Goal: Task Accomplishment & Management: Manage account settings

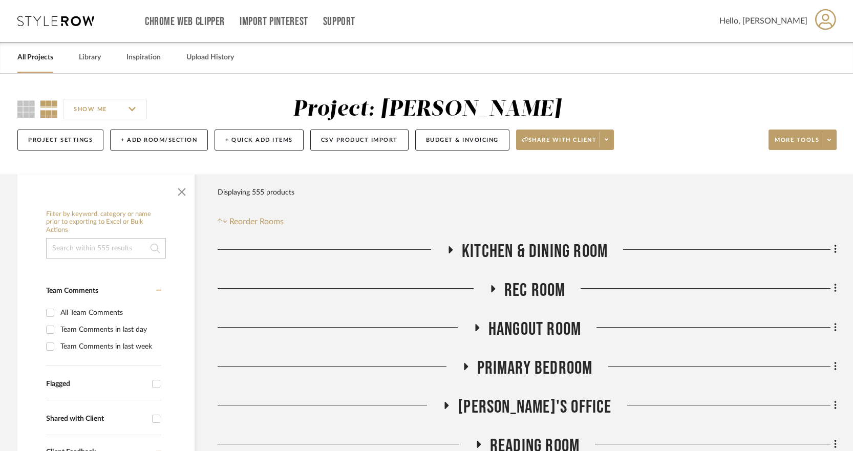
click at [475, 328] on icon at bounding box center [477, 327] width 4 height 7
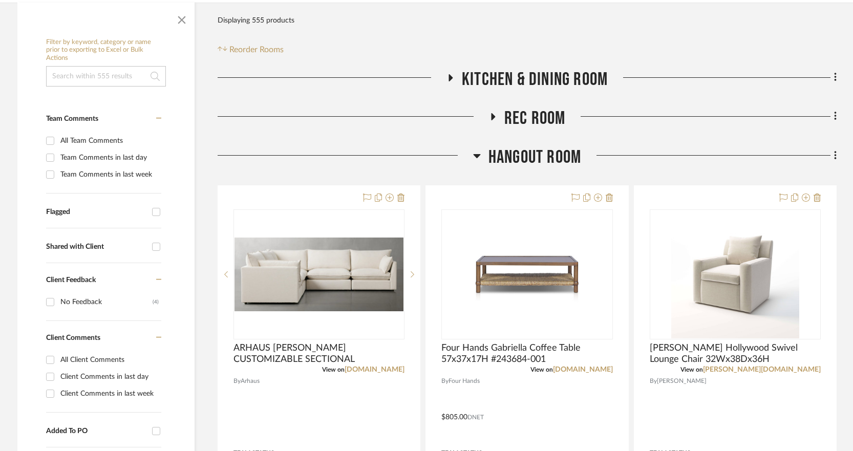
scroll to position [180, 0]
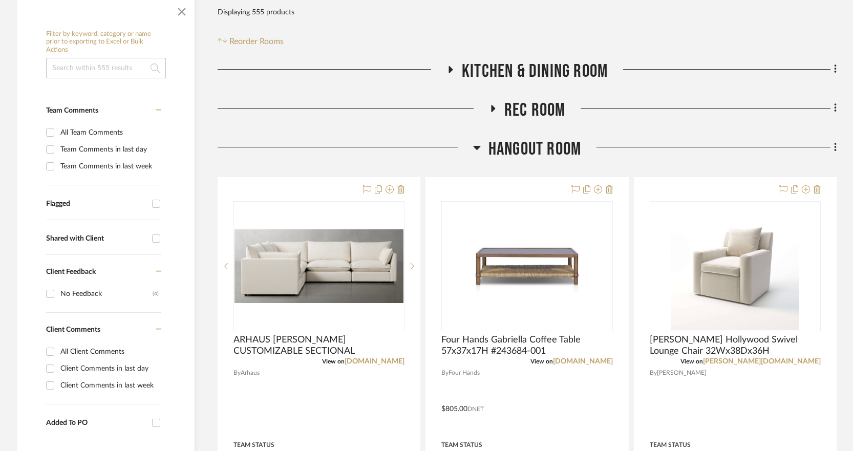
click at [478, 148] on icon at bounding box center [476, 148] width 7 height 4
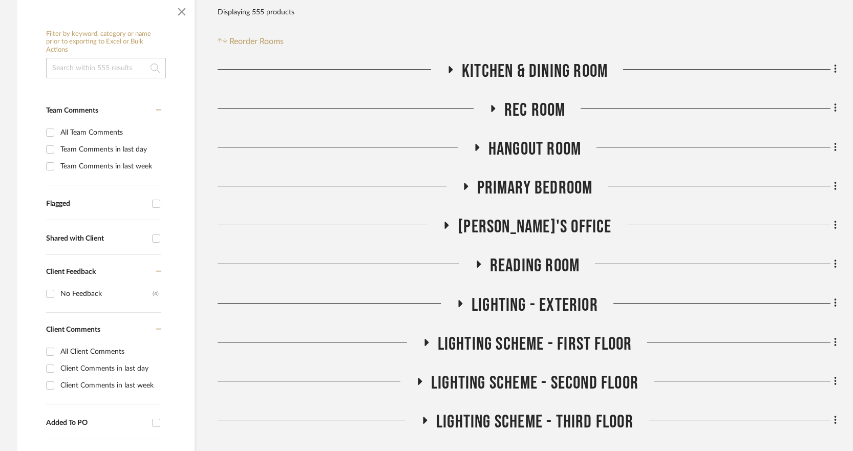
drag, startPoint x: 833, startPoint y: 261, endPoint x: 828, endPoint y: 214, distance: 46.9
click at [256, 39] on span "Reorder Rooms" at bounding box center [256, 41] width 54 height 12
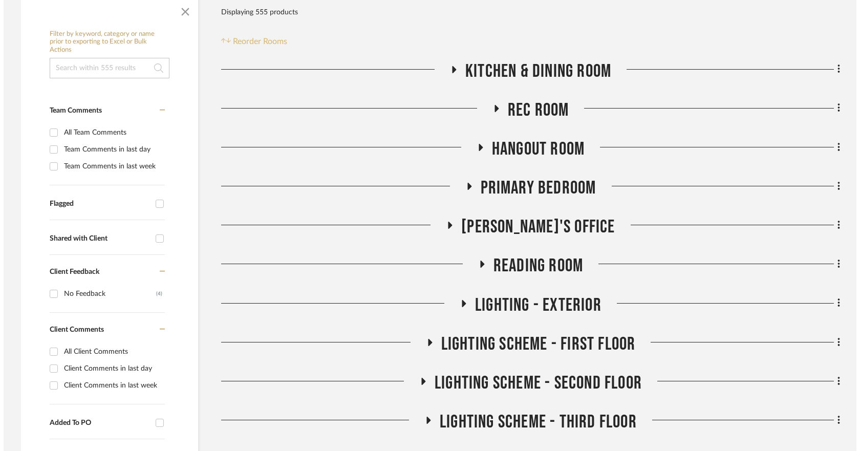
scroll to position [0, 0]
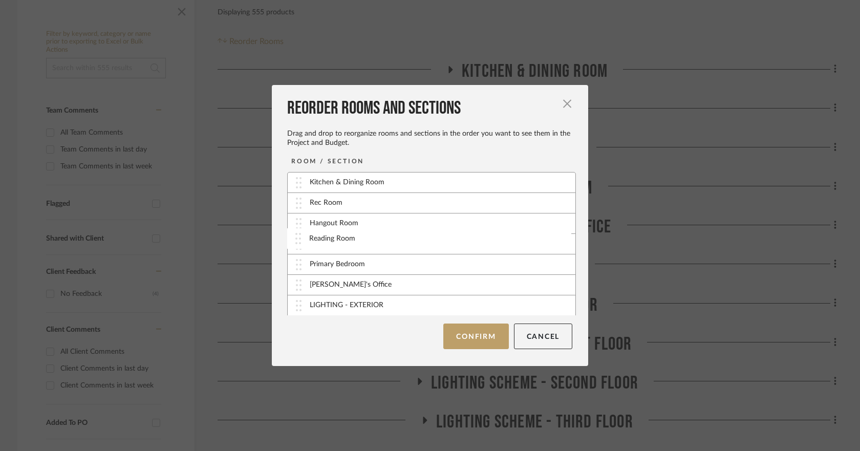
drag, startPoint x: 289, startPoint y: 288, endPoint x: 292, endPoint y: 242, distance: 46.7
drag, startPoint x: 294, startPoint y: 286, endPoint x: 294, endPoint y: 265, distance: 21.0
click at [460, 337] on button "Confirm" at bounding box center [475, 336] width 65 height 26
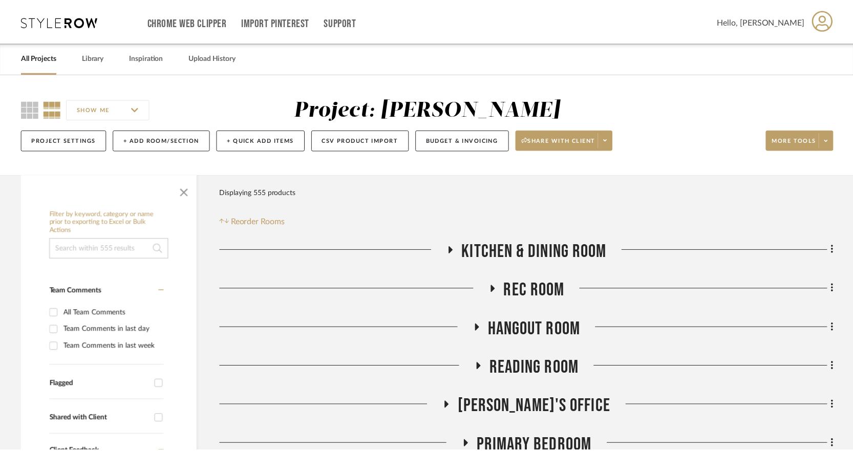
scroll to position [180, 0]
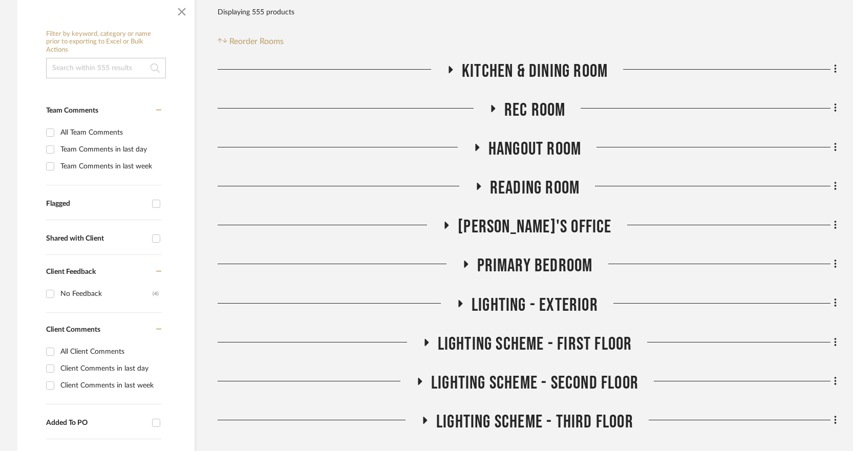
click at [477, 182] on h3 "Reading Room" at bounding box center [526, 188] width 105 height 22
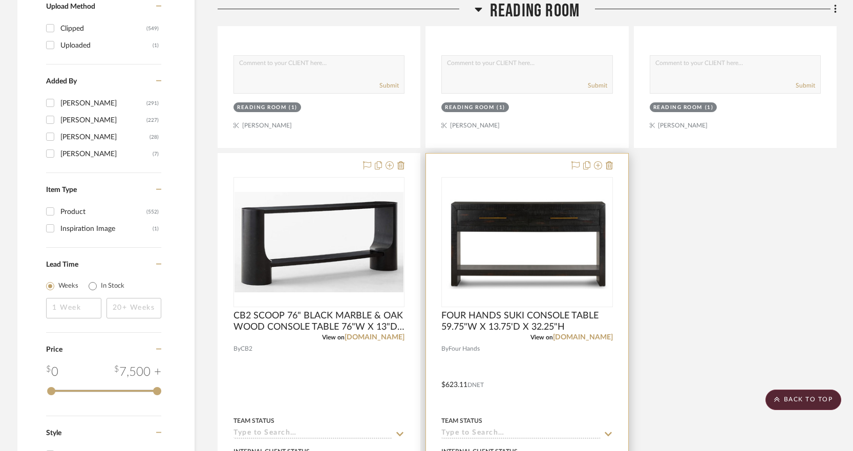
scroll to position [1152, 0]
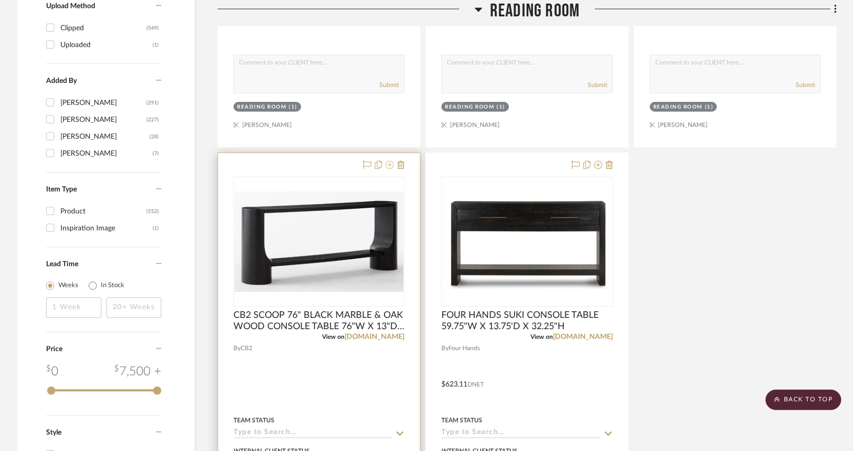
click at [389, 163] on icon at bounding box center [389, 165] width 8 height 8
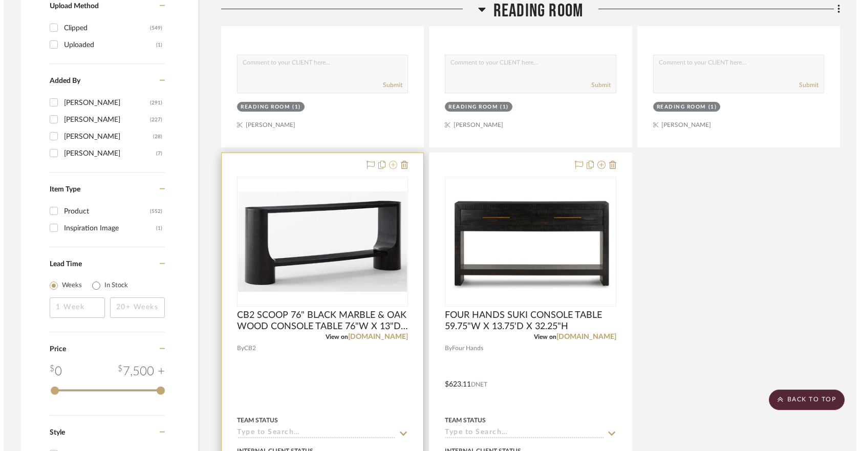
scroll to position [0, 0]
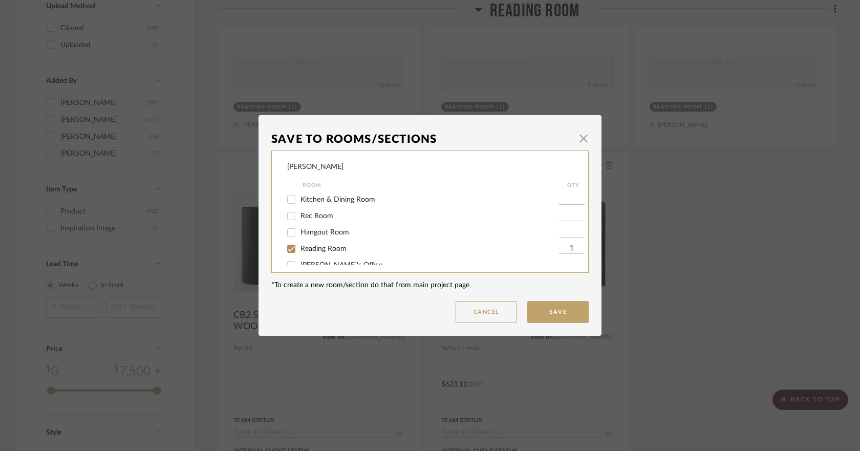
click at [323, 258] on div "[PERSON_NAME]'s Office" at bounding box center [423, 265] width 272 height 16
click at [325, 249] on span "Reading Room" at bounding box center [323, 248] width 46 height 7
click at [299, 249] on input "Reading Room" at bounding box center [291, 249] width 16 height 16
checkbox input "false"
click at [555, 310] on button "Save" at bounding box center [557, 312] width 61 height 22
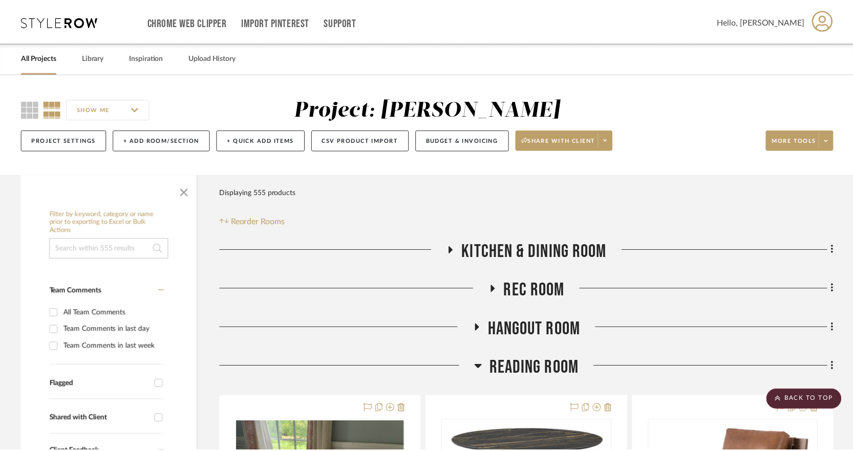
scroll to position [1152, 0]
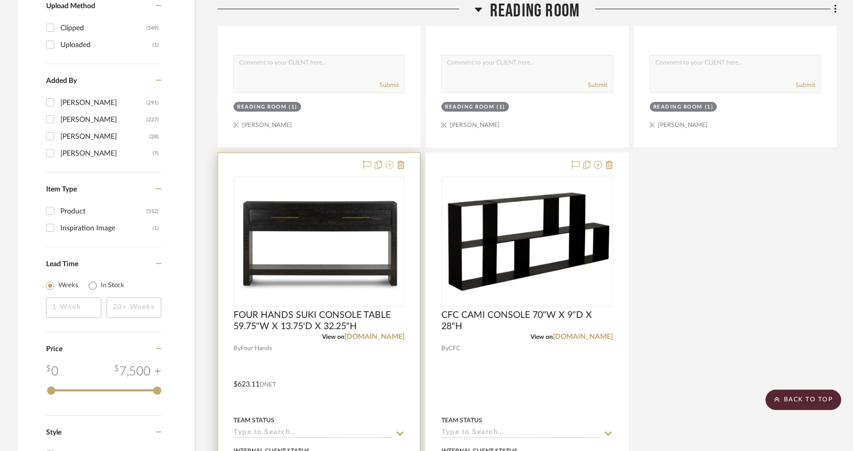
click at [387, 167] on icon at bounding box center [389, 165] width 8 height 8
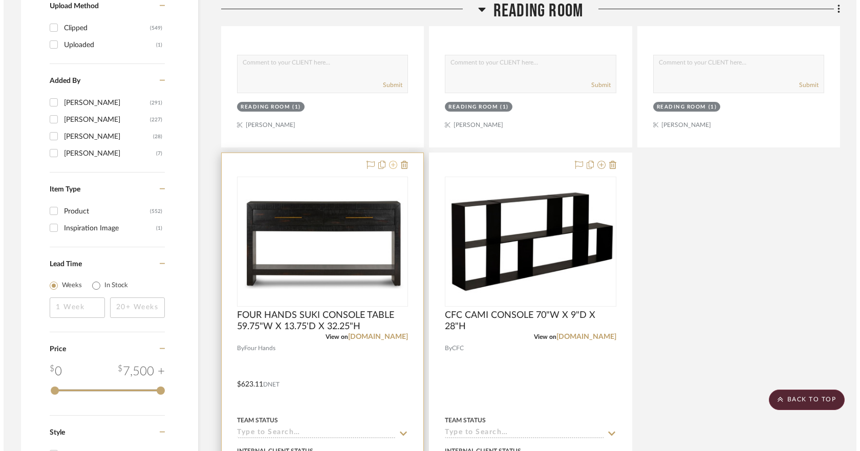
scroll to position [0, 0]
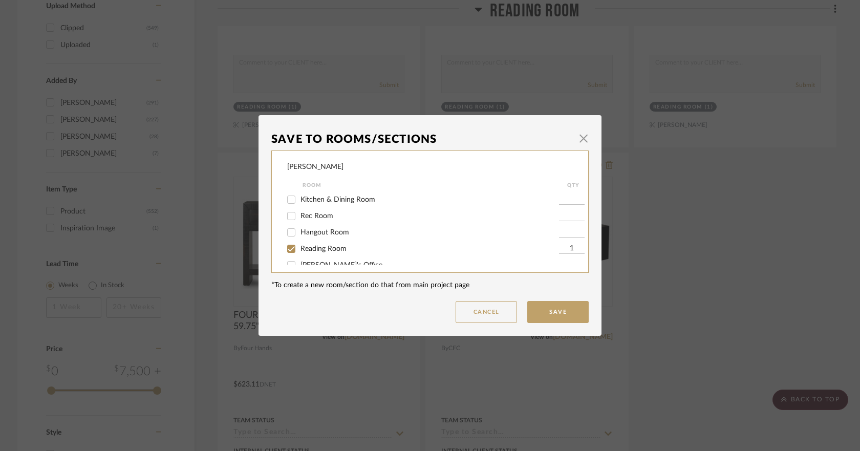
click at [327, 249] on span "Reading Room" at bounding box center [323, 248] width 46 height 7
click at [299, 249] on input "Reading Room" at bounding box center [291, 249] width 16 height 16
checkbox input "false"
click at [547, 311] on button "Save" at bounding box center [557, 312] width 61 height 22
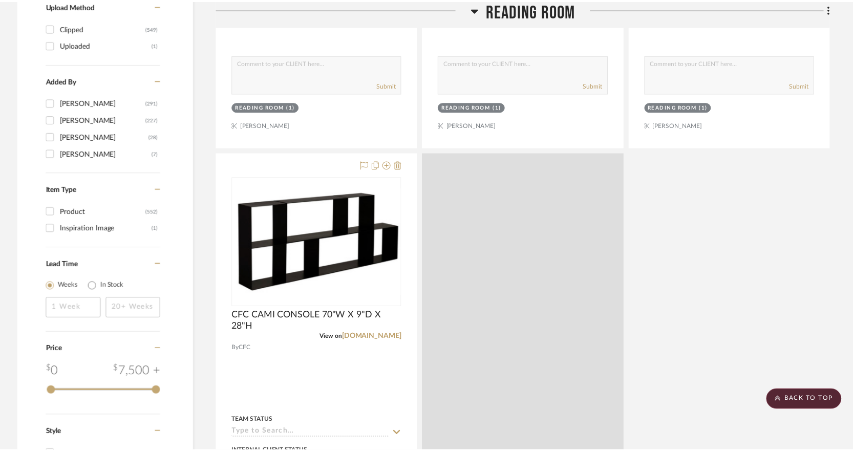
scroll to position [1152, 0]
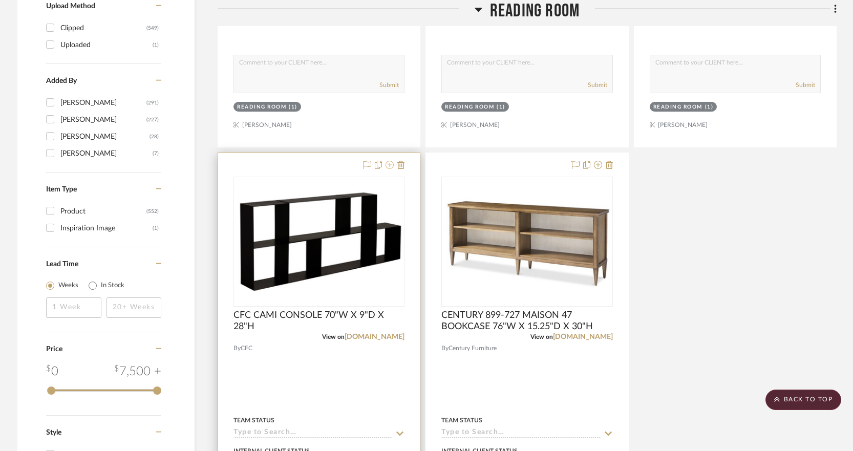
click at [390, 165] on icon at bounding box center [389, 165] width 8 height 8
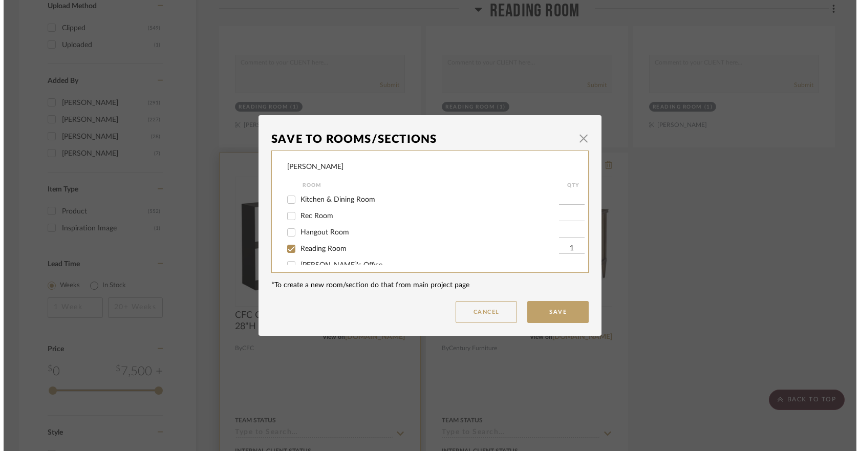
scroll to position [0, 0]
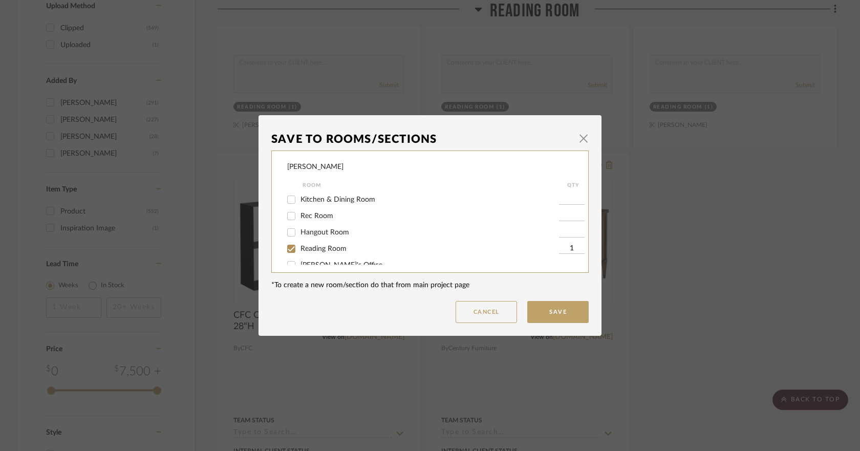
click at [333, 247] on span "Reading Room" at bounding box center [323, 248] width 46 height 7
click at [299, 247] on input "Reading Room" at bounding box center [291, 249] width 16 height 16
checkbox input "false"
click at [553, 317] on button "Save" at bounding box center [557, 312] width 61 height 22
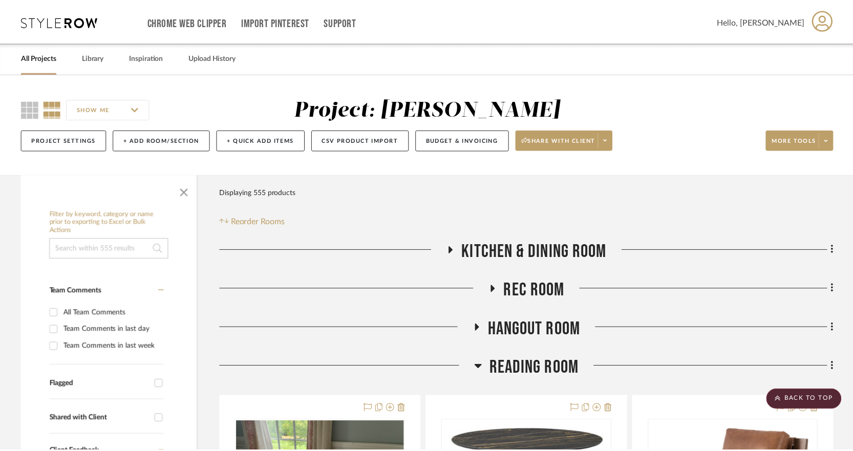
scroll to position [1152, 0]
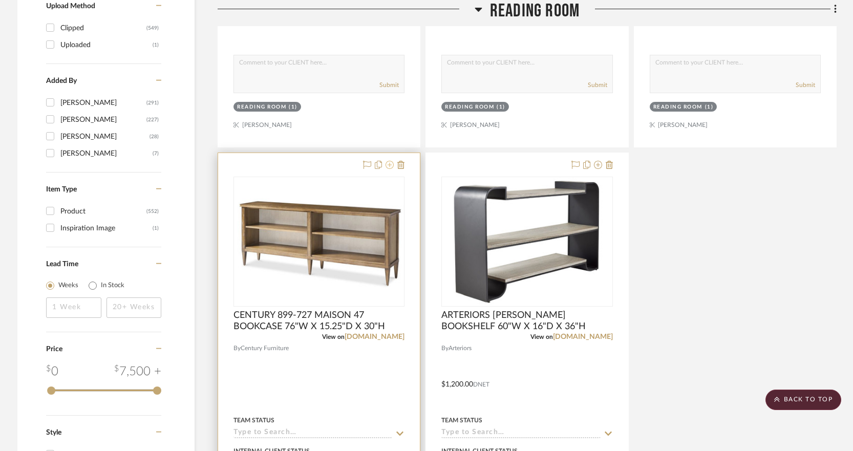
click at [391, 165] on icon at bounding box center [389, 165] width 8 height 8
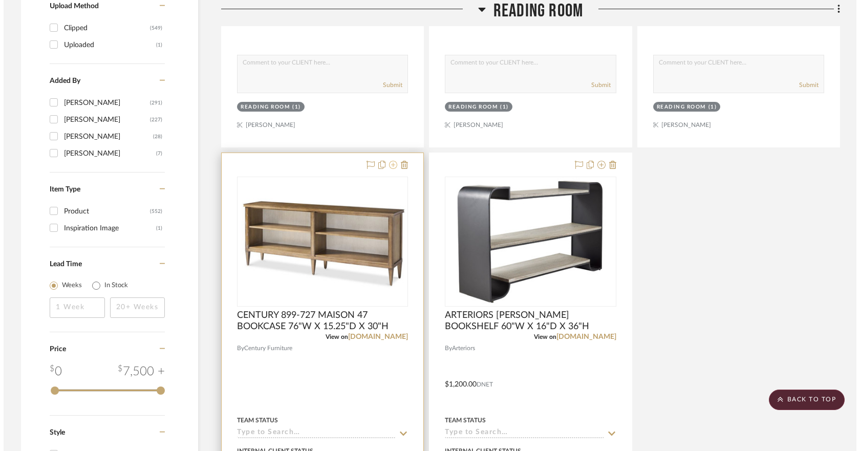
scroll to position [0, 0]
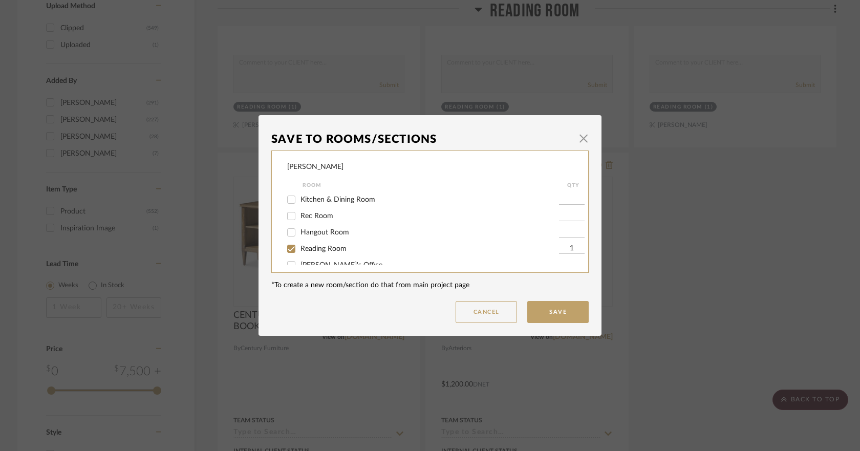
click at [335, 245] on span "Reading Room" at bounding box center [323, 248] width 46 height 7
click at [299, 245] on input "Reading Room" at bounding box center [291, 249] width 16 height 16
checkbox input "false"
click at [546, 305] on button "Save" at bounding box center [557, 312] width 61 height 22
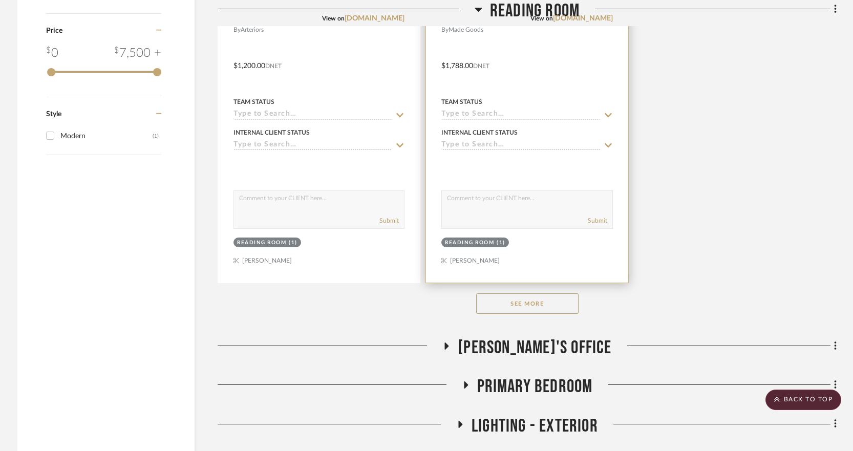
scroll to position [1505, 0]
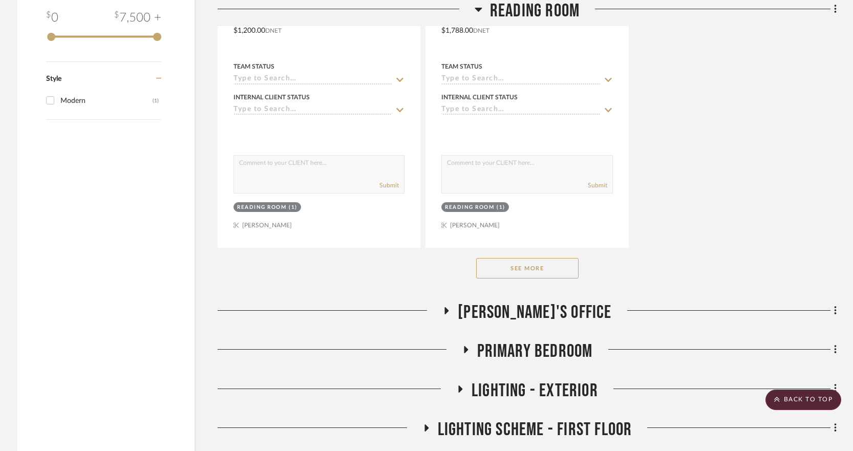
click at [542, 272] on button "See More" at bounding box center [527, 268] width 102 height 20
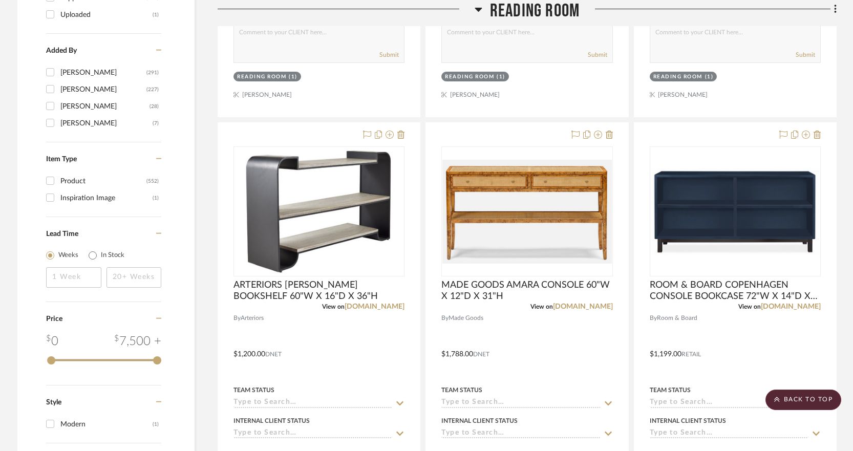
scroll to position [1178, 0]
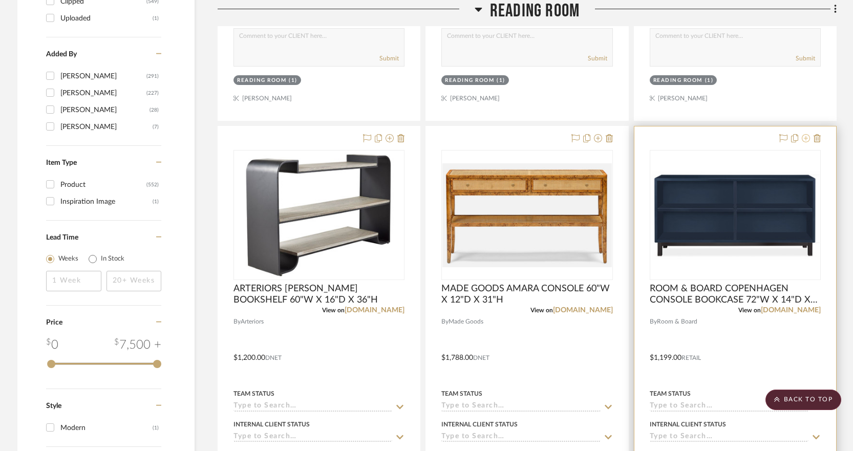
click at [804, 141] on icon at bounding box center [806, 138] width 8 height 8
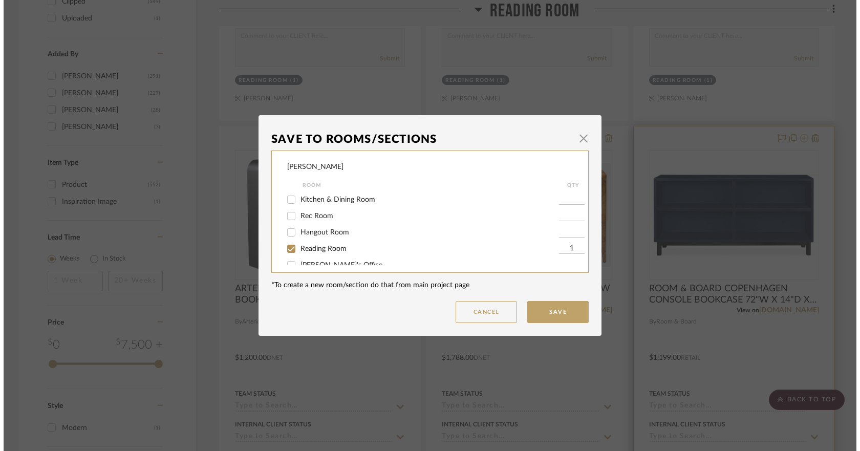
scroll to position [0, 0]
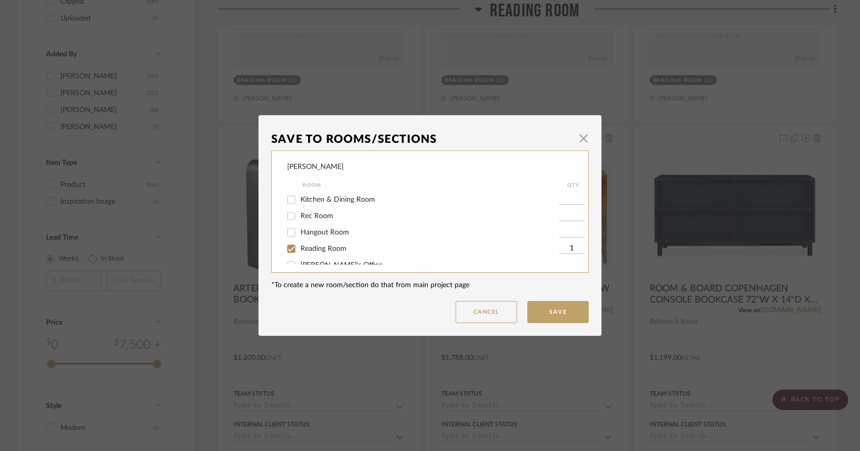
click at [305, 251] on span "Reading Room" at bounding box center [323, 248] width 46 height 7
click at [299, 251] on input "Reading Room" at bounding box center [291, 249] width 16 height 16
checkbox input "false"
click at [566, 313] on button "Save" at bounding box center [557, 312] width 61 height 22
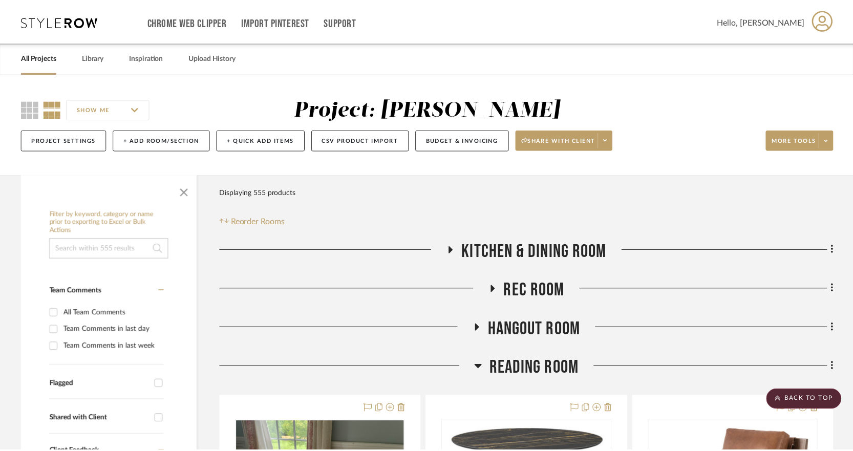
scroll to position [1178, 0]
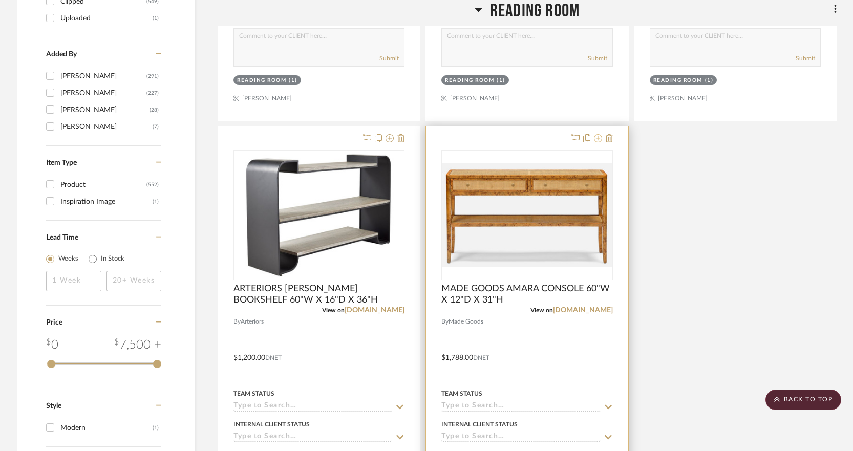
click at [596, 140] on icon at bounding box center [598, 138] width 8 height 8
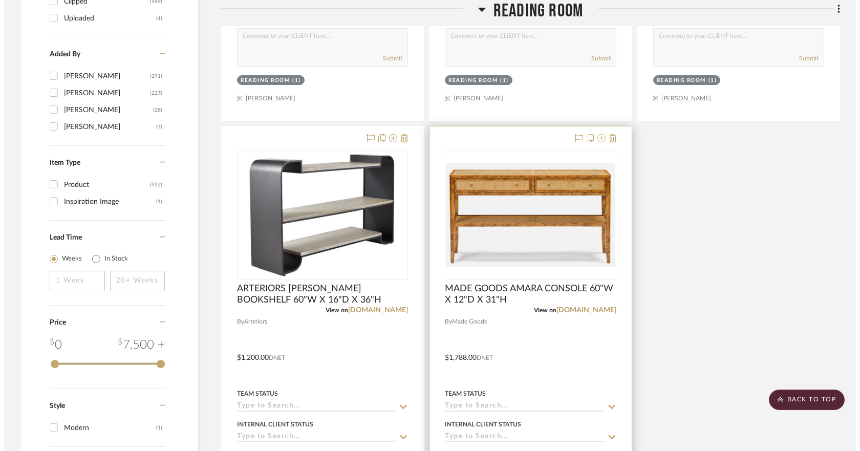
scroll to position [0, 0]
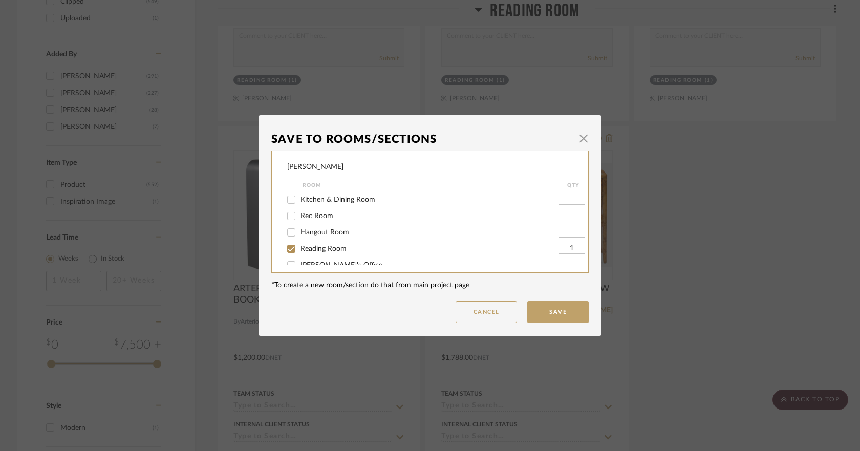
click at [321, 252] on label "Reading Room" at bounding box center [429, 249] width 258 height 9
click at [299, 252] on input "Reading Room" at bounding box center [291, 249] width 16 height 16
checkbox input "false"
click at [547, 317] on button "Save" at bounding box center [557, 312] width 61 height 22
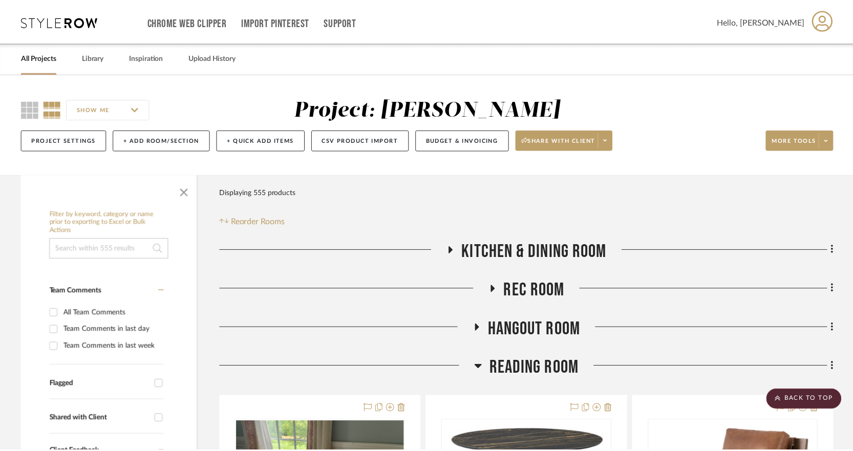
scroll to position [1178, 0]
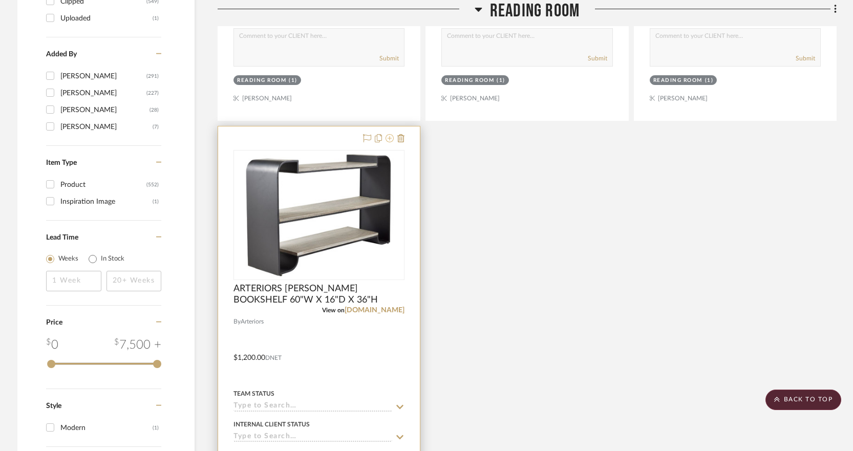
click at [387, 138] on icon at bounding box center [389, 138] width 8 height 8
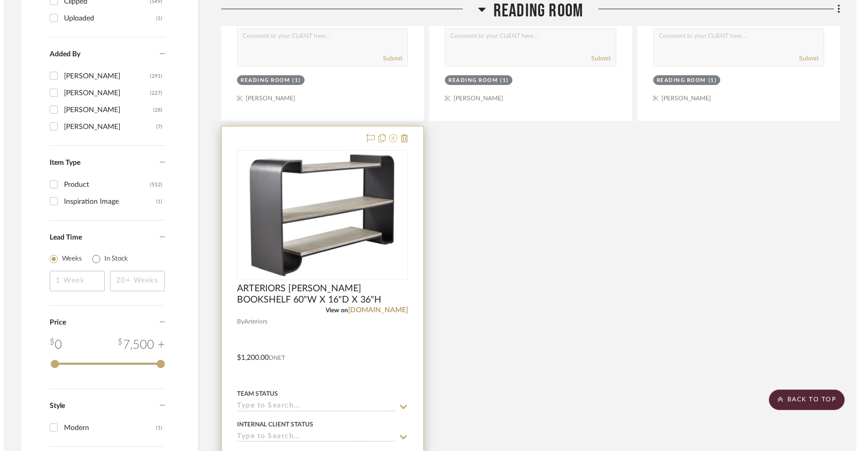
scroll to position [0, 0]
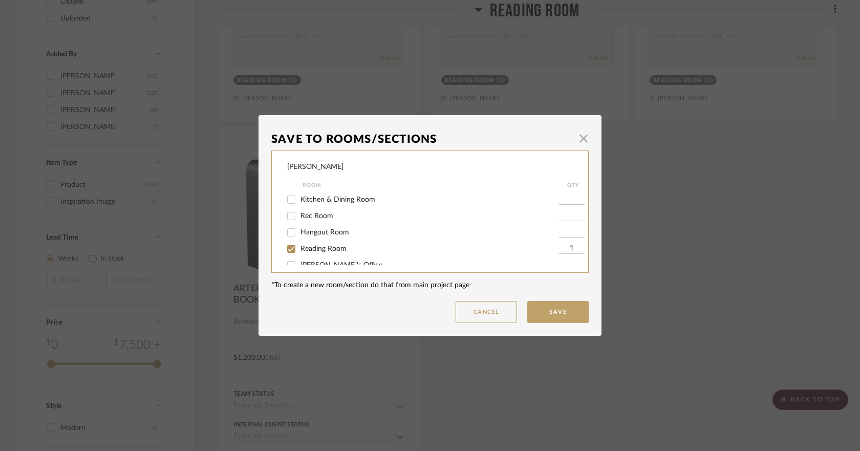
click at [328, 246] on span "Reading Room" at bounding box center [323, 248] width 46 height 7
click at [299, 246] on input "Reading Room" at bounding box center [291, 249] width 16 height 16
checkbox input "false"
click at [558, 303] on button "Save" at bounding box center [557, 312] width 61 height 22
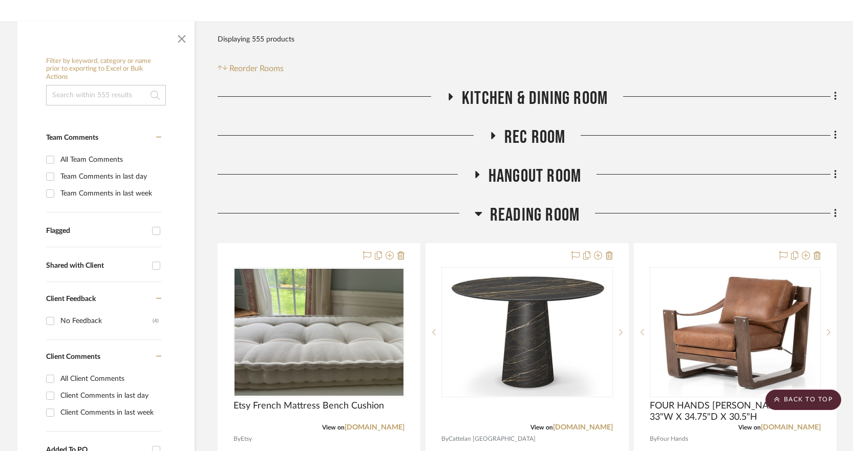
scroll to position [122, 0]
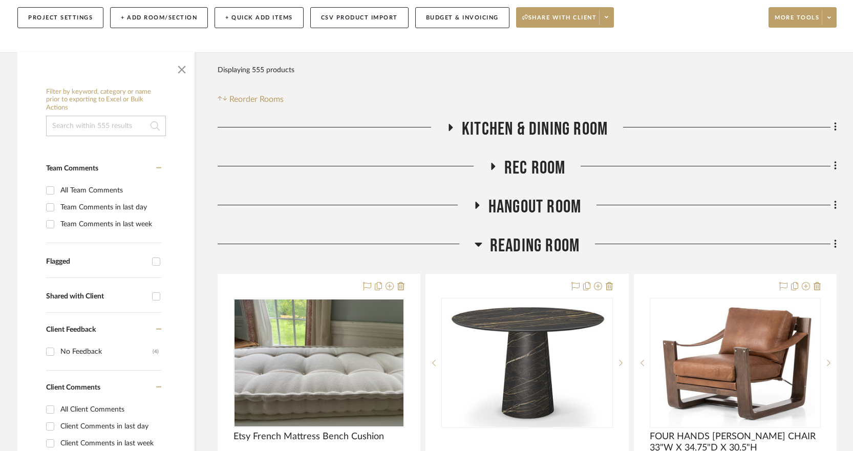
click at [476, 243] on icon at bounding box center [478, 244] width 8 height 12
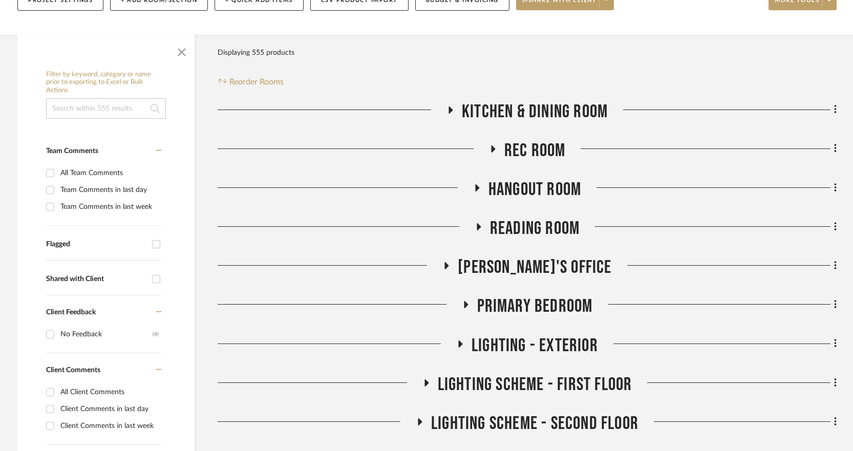
scroll to position [128, 0]
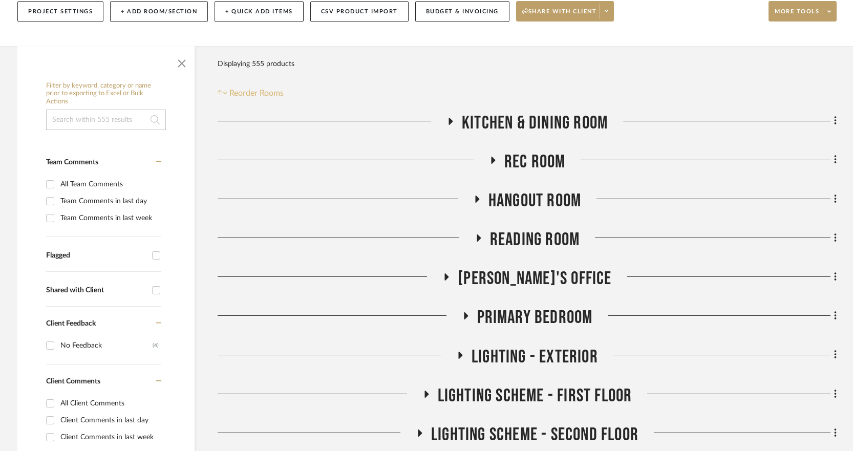
click at [272, 97] on span "Reorder Rooms" at bounding box center [256, 93] width 54 height 12
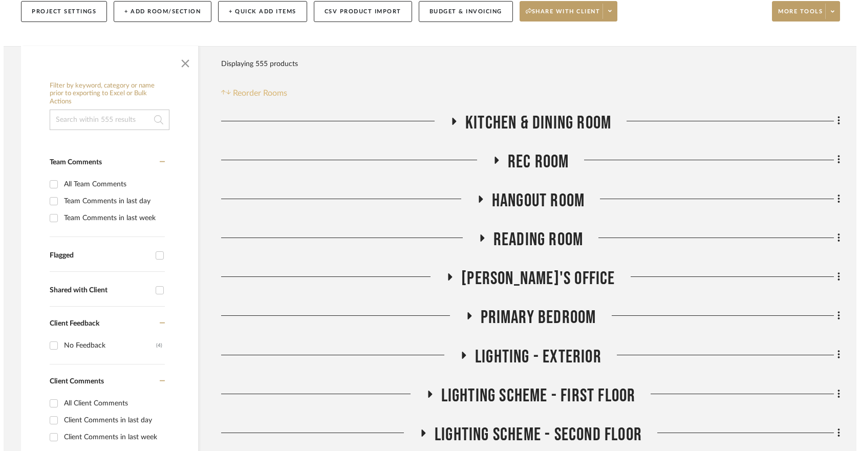
scroll to position [0, 0]
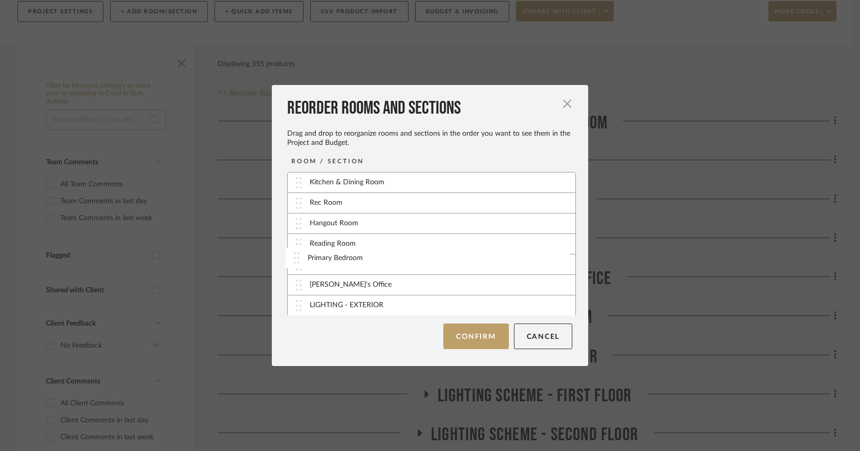
drag, startPoint x: 291, startPoint y: 287, endPoint x: 292, endPoint y: 260, distance: 26.7
click at [487, 346] on button "Confirm" at bounding box center [475, 336] width 65 height 26
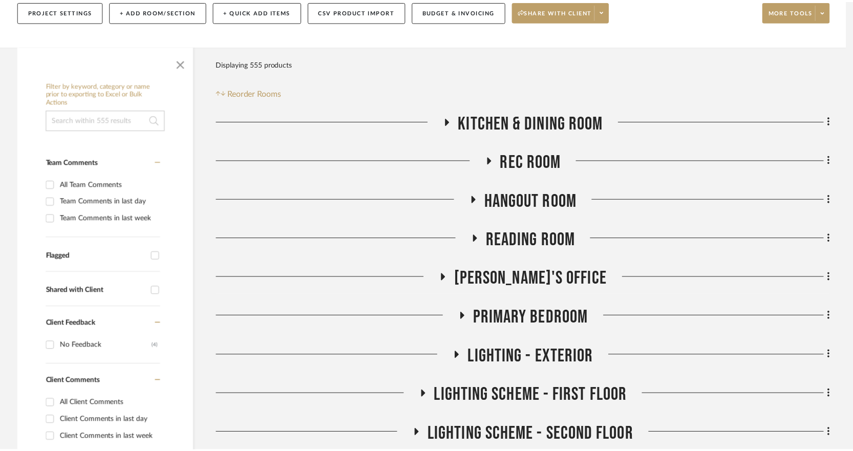
scroll to position [128, 0]
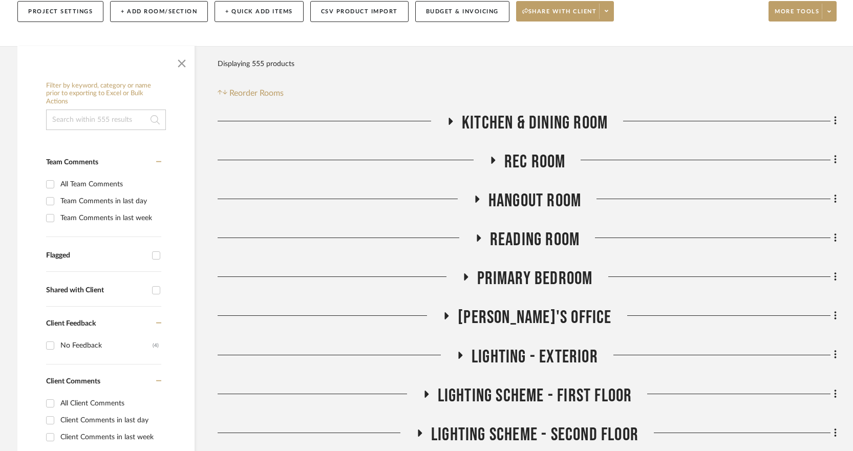
click at [461, 280] on icon at bounding box center [465, 277] width 12 height 8
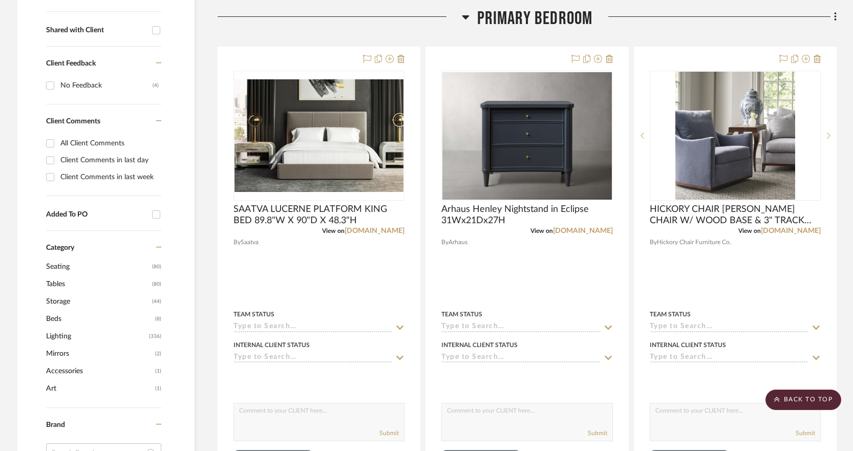
scroll to position [392, 0]
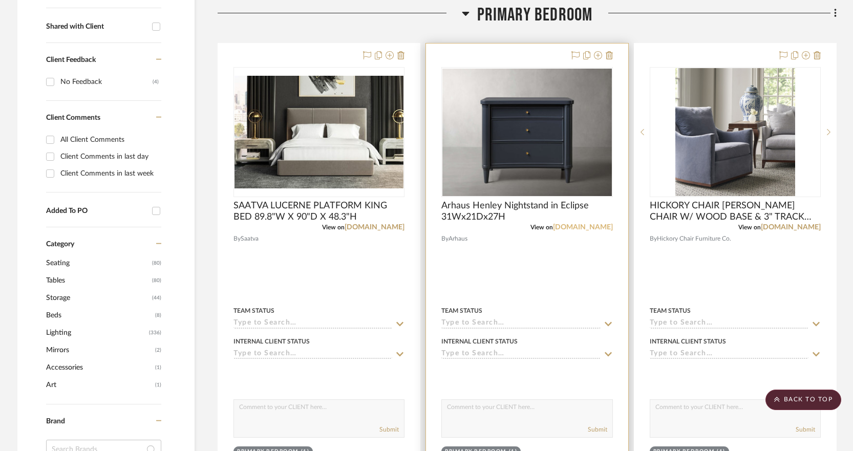
click at [605, 228] on link "[DOMAIN_NAME]" at bounding box center [583, 227] width 60 height 7
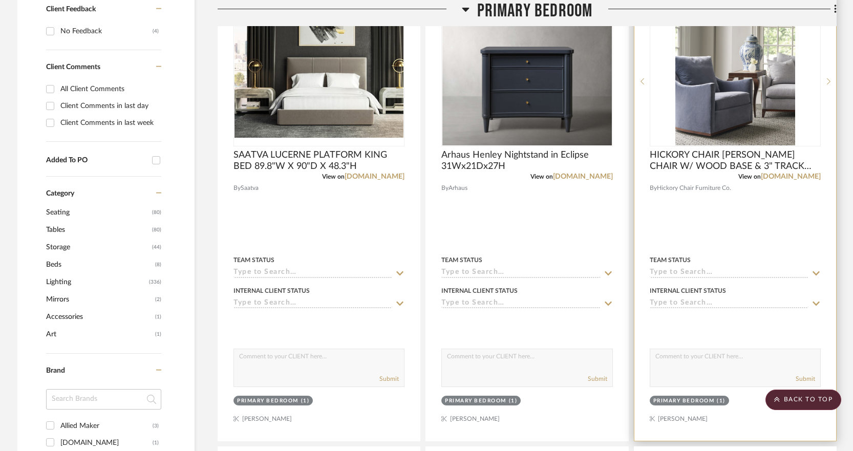
scroll to position [447, 0]
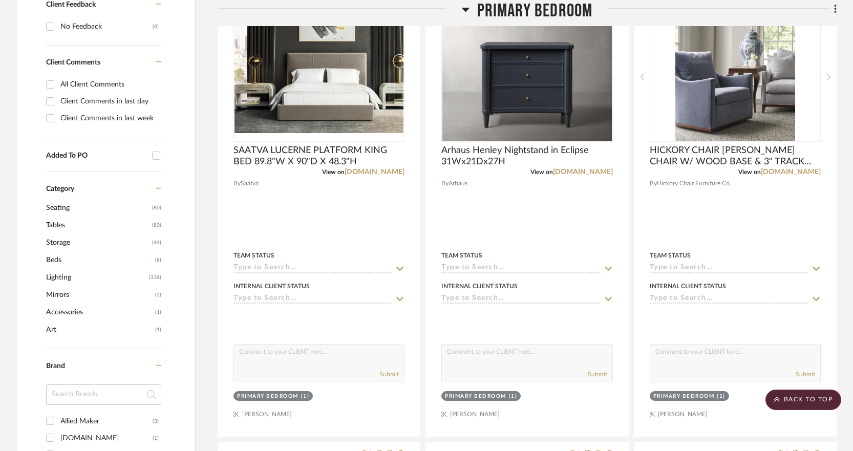
click at [466, 7] on icon at bounding box center [466, 9] width 8 height 12
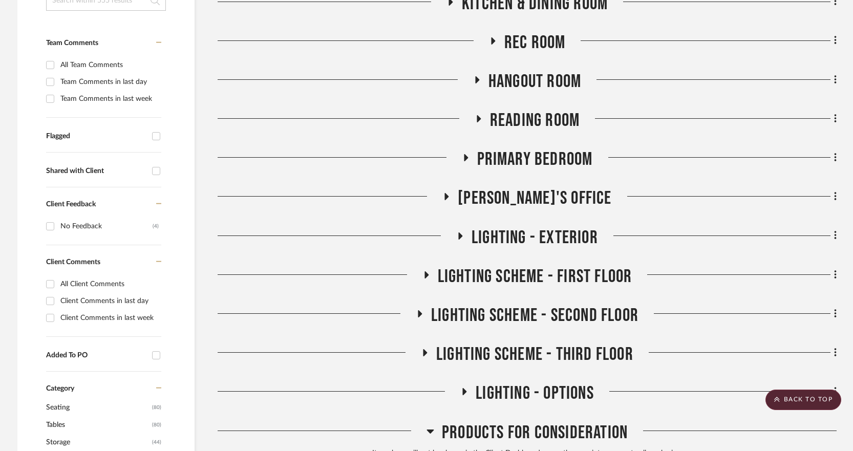
scroll to position [247, 0]
click at [452, 198] on icon at bounding box center [446, 197] width 12 height 8
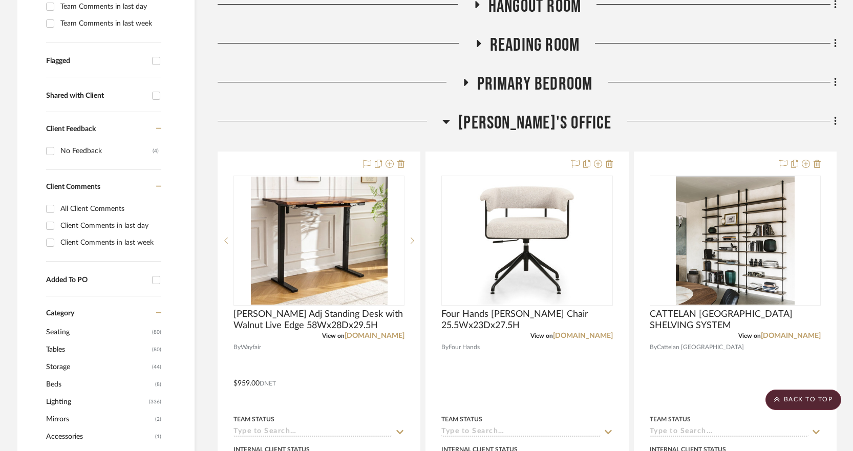
scroll to position [331, 0]
